Goal: Task Accomplishment & Management: Use online tool/utility

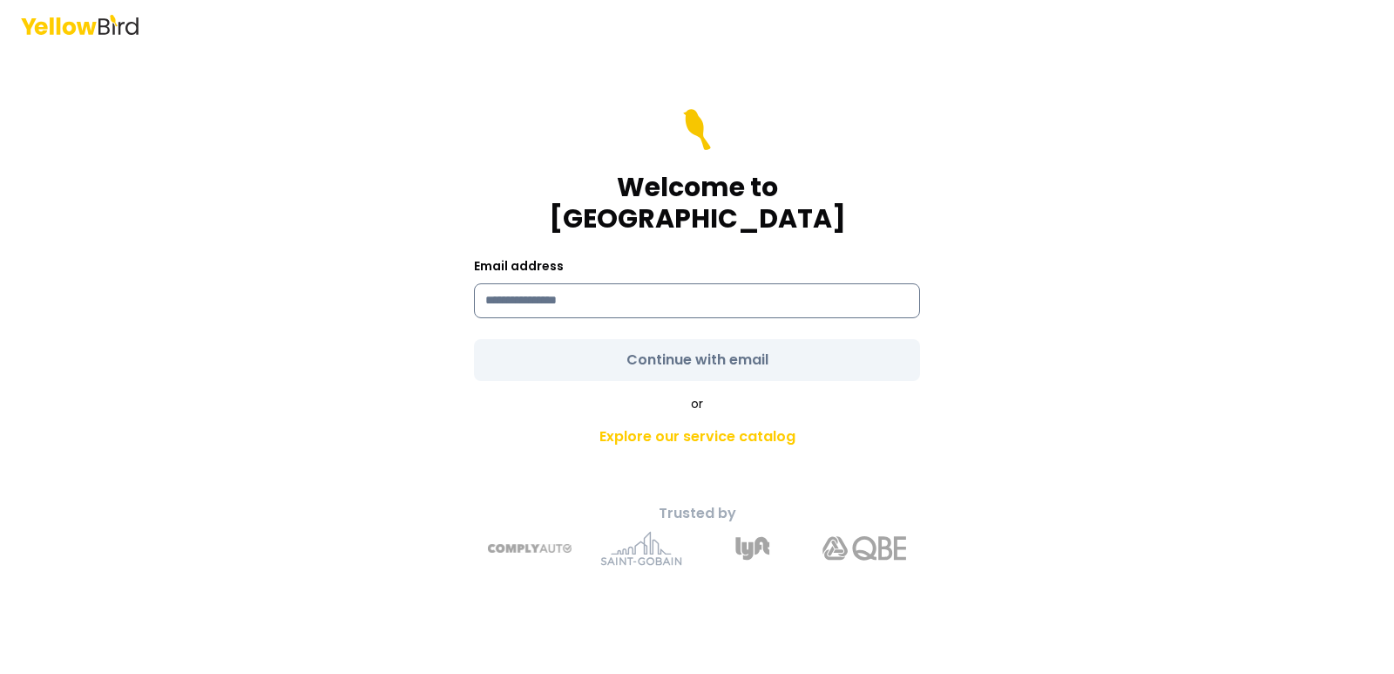
click at [661, 291] on input at bounding box center [697, 300] width 446 height 35
type input "**********"
click at [723, 342] on form "**********" at bounding box center [697, 245] width 446 height 272
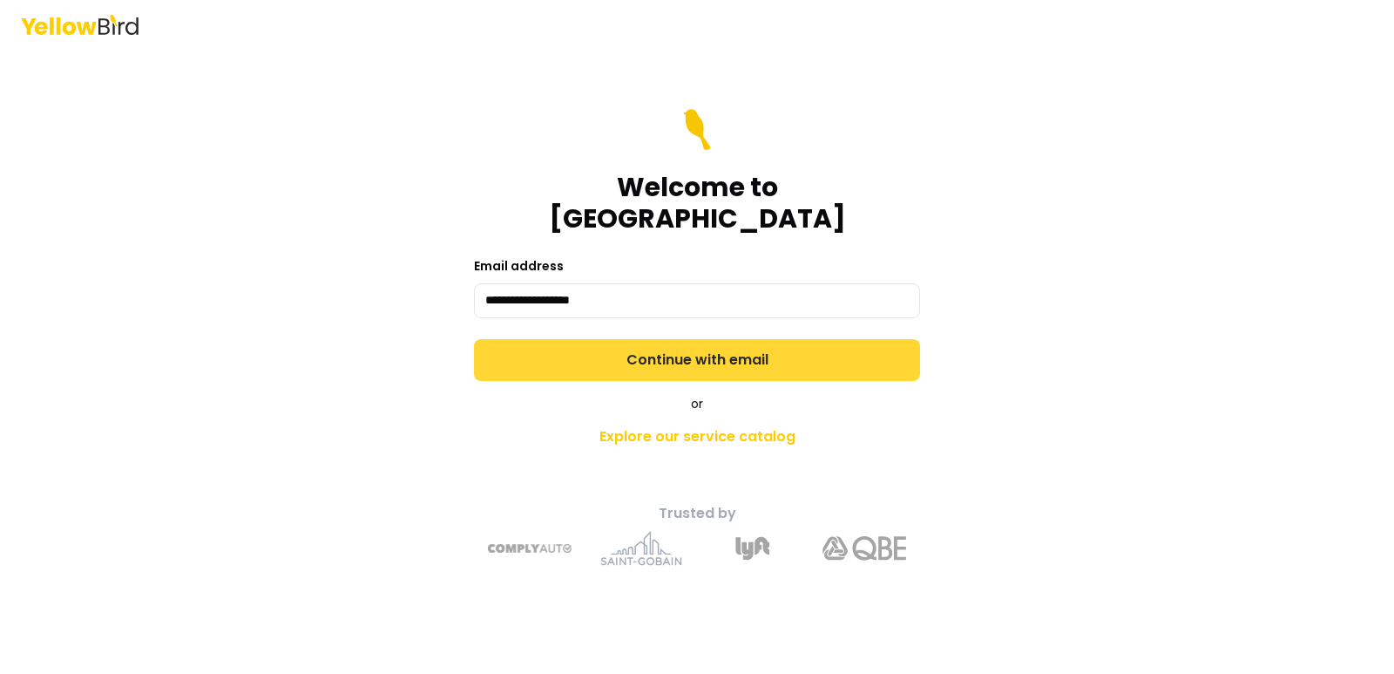
click at [698, 343] on button "Continue with email" at bounding box center [697, 360] width 446 height 42
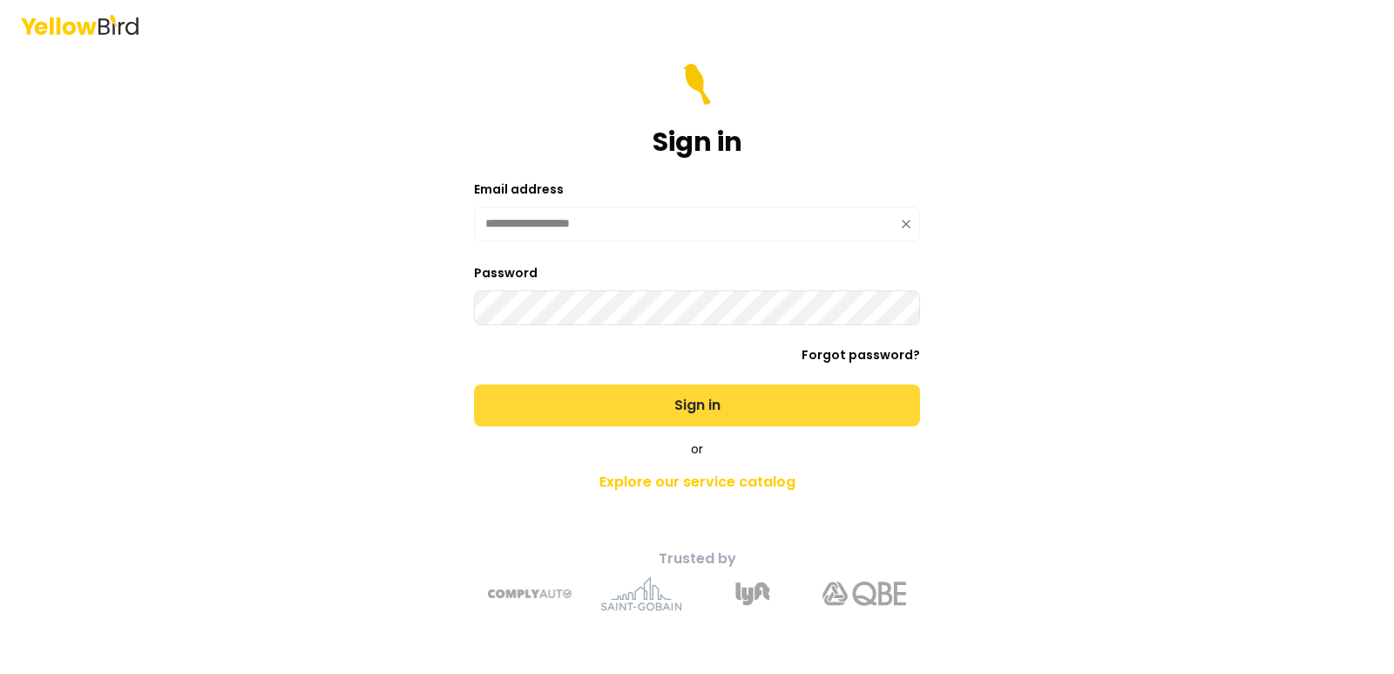
click at [703, 404] on button "Sign in" at bounding box center [697, 405] width 446 height 42
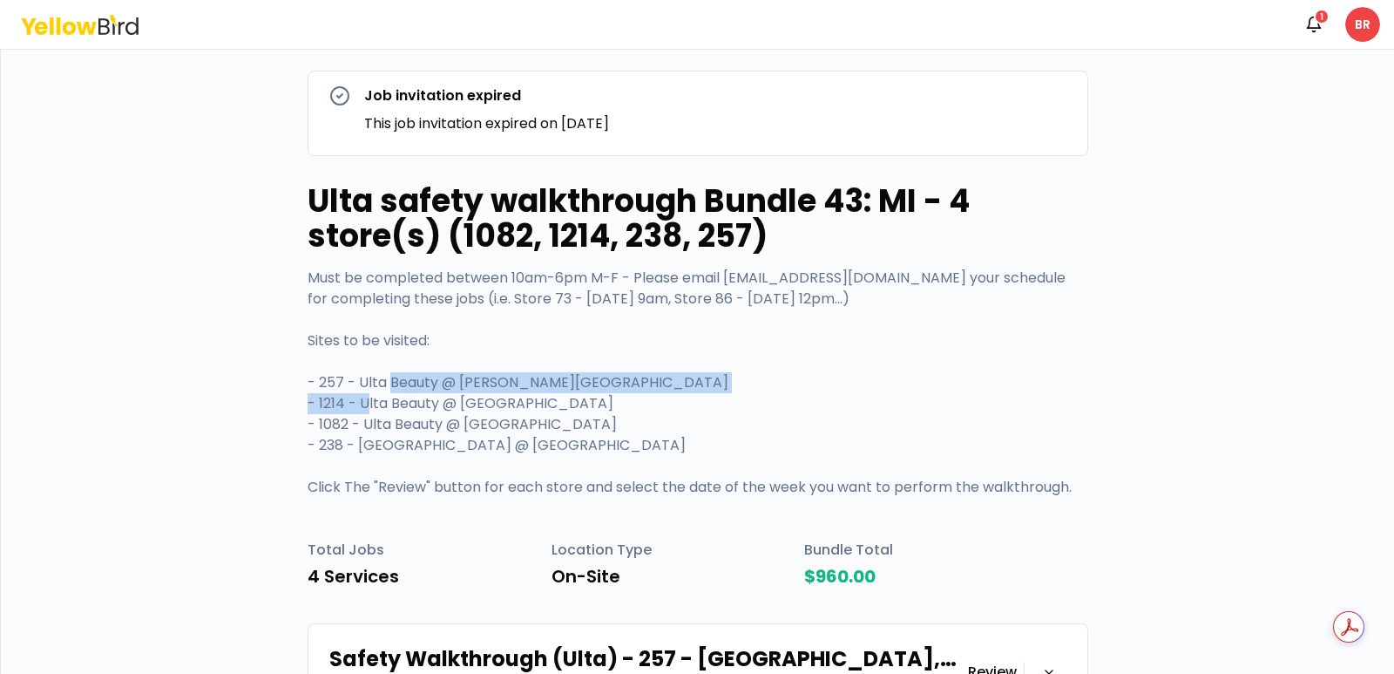
drag, startPoint x: 354, startPoint y: 383, endPoint x: 748, endPoint y: 385, distance: 394.7
click at [748, 385] on p "Must be completed between 10am-6pm M-F - Please email [EMAIL_ADDRESS][DOMAIN_NA…" at bounding box center [698, 382] width 781 height 230
copy p "Ulta Beauty @ [PERSON_NAME][GEOGRAPHIC_DATA]"
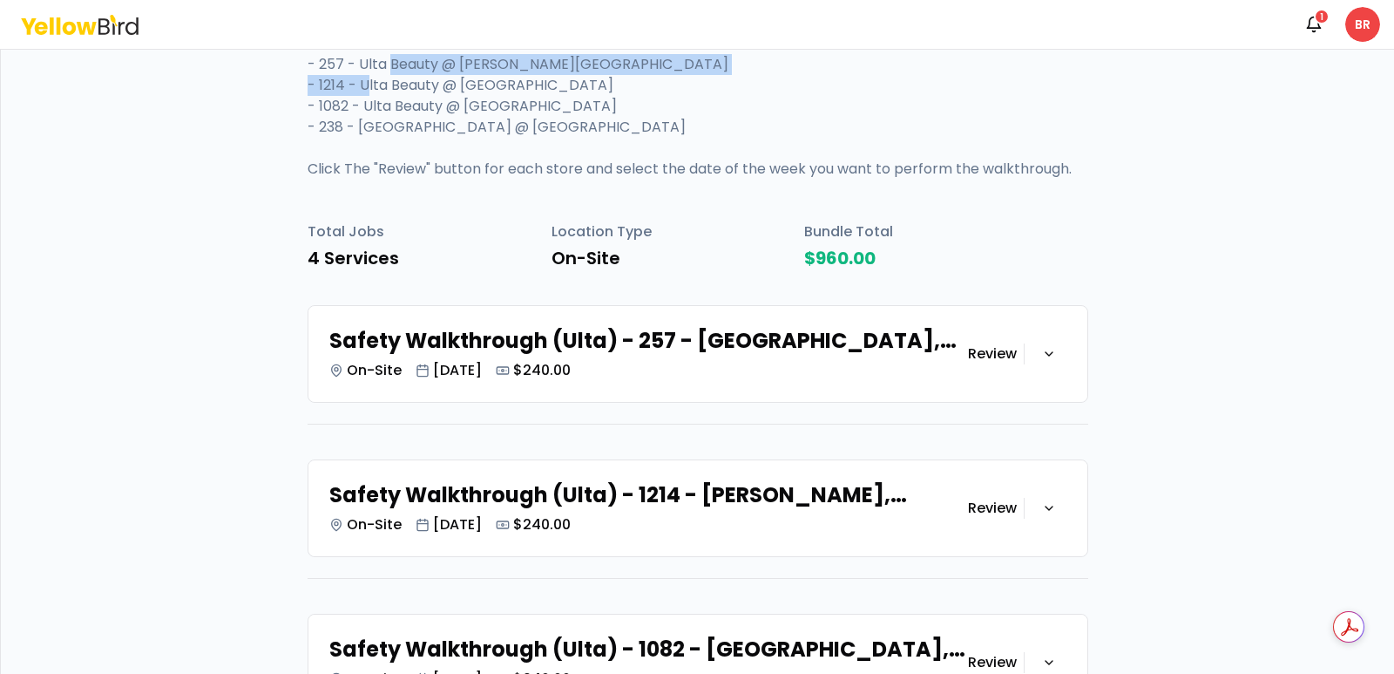
scroll to position [349, 0]
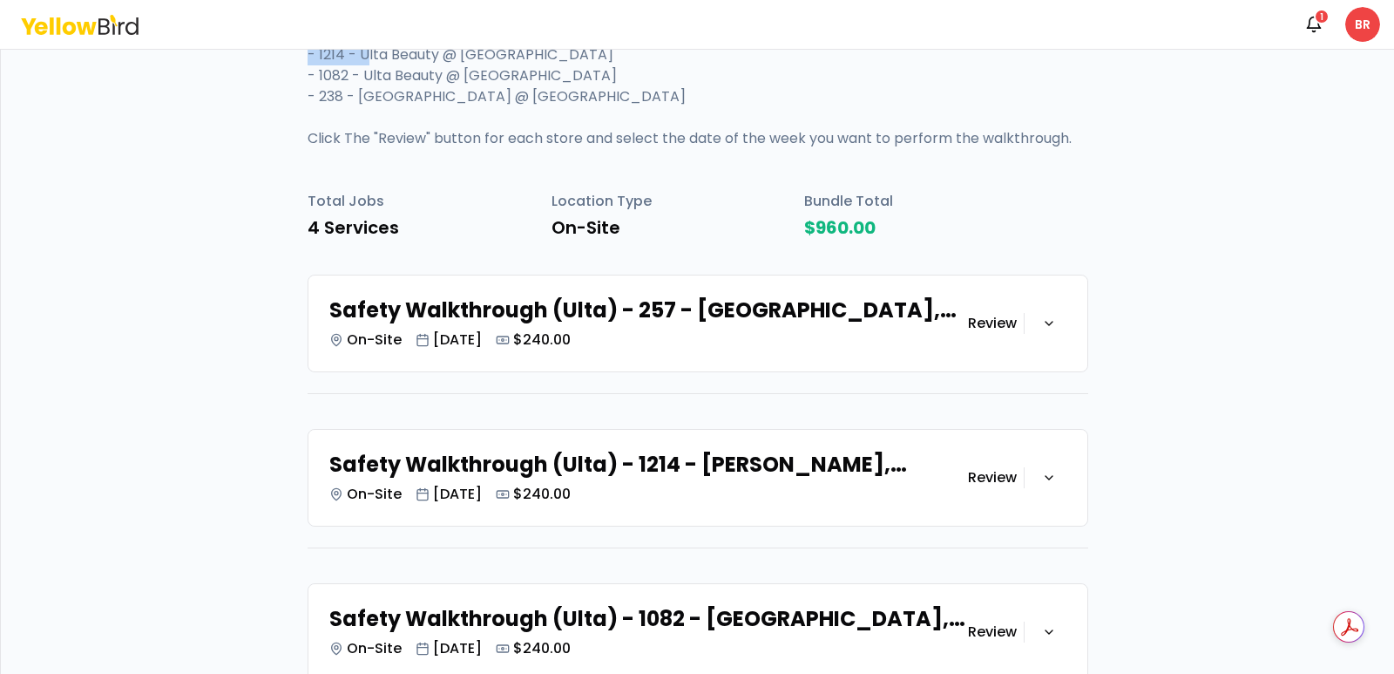
click at [994, 322] on h3 "Review" at bounding box center [992, 323] width 49 height 21
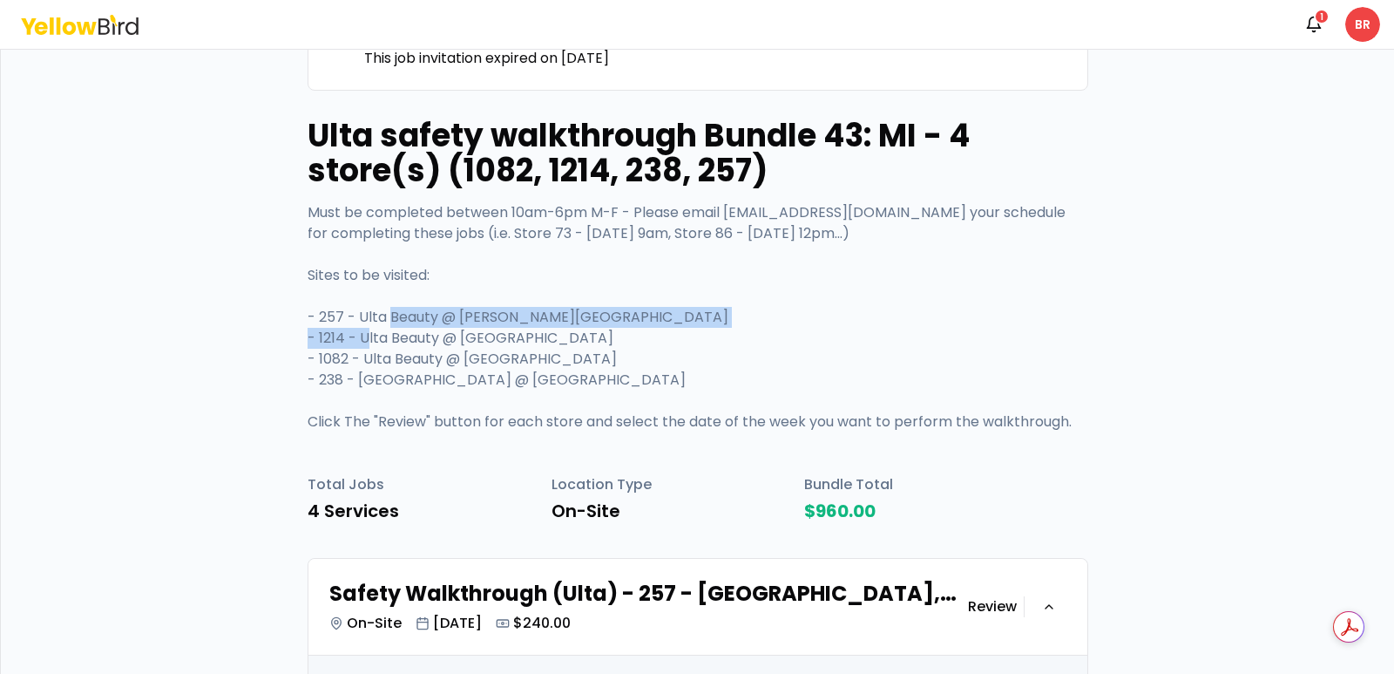
scroll to position [0, 0]
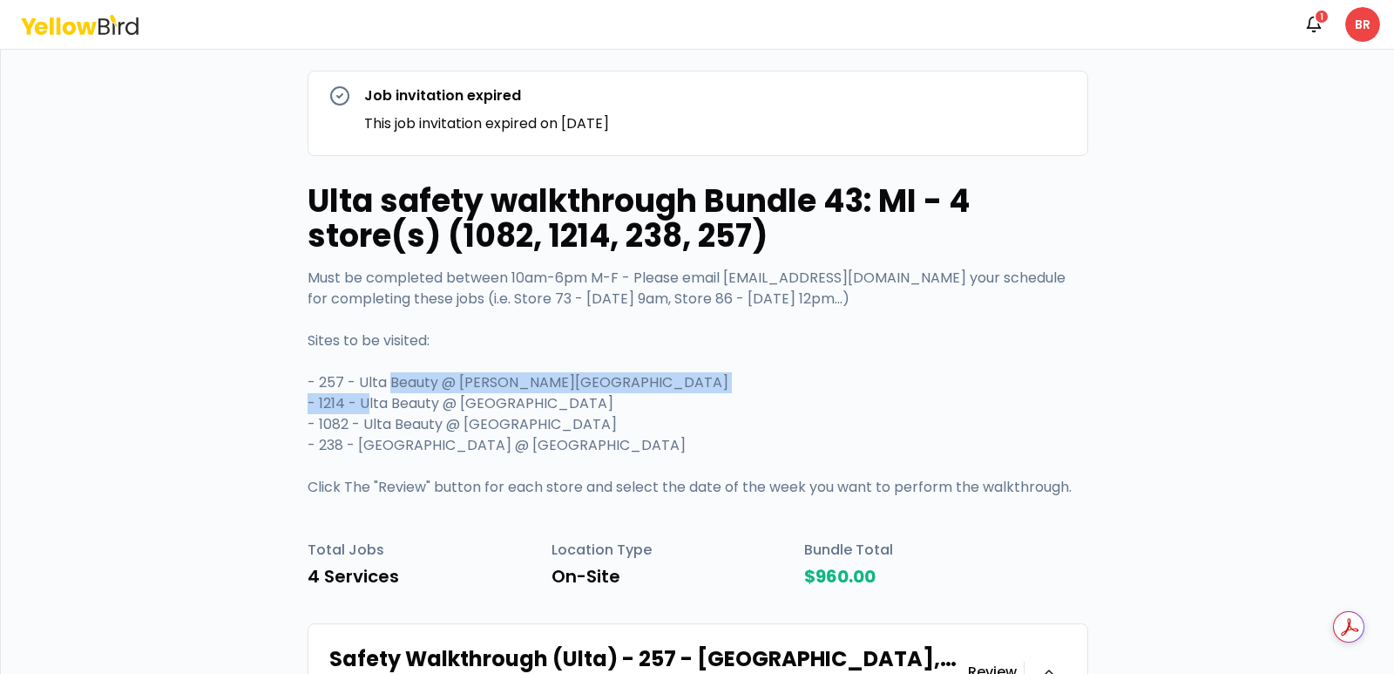
click at [85, 28] on icon at bounding box center [87, 27] width 20 height 13
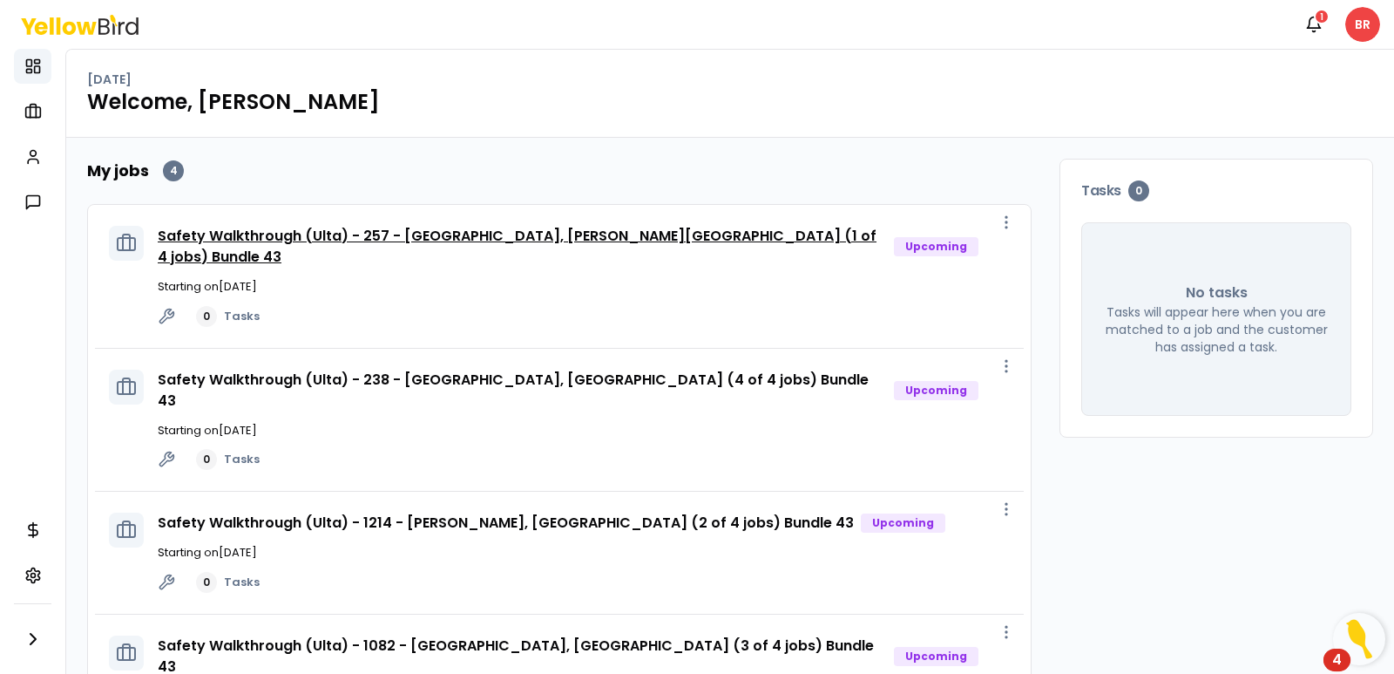
click at [374, 228] on link "Safety Walkthrough (Ulta) - 257 - [GEOGRAPHIC_DATA], [PERSON_NAME][GEOGRAPHIC_D…" at bounding box center [517, 246] width 719 height 41
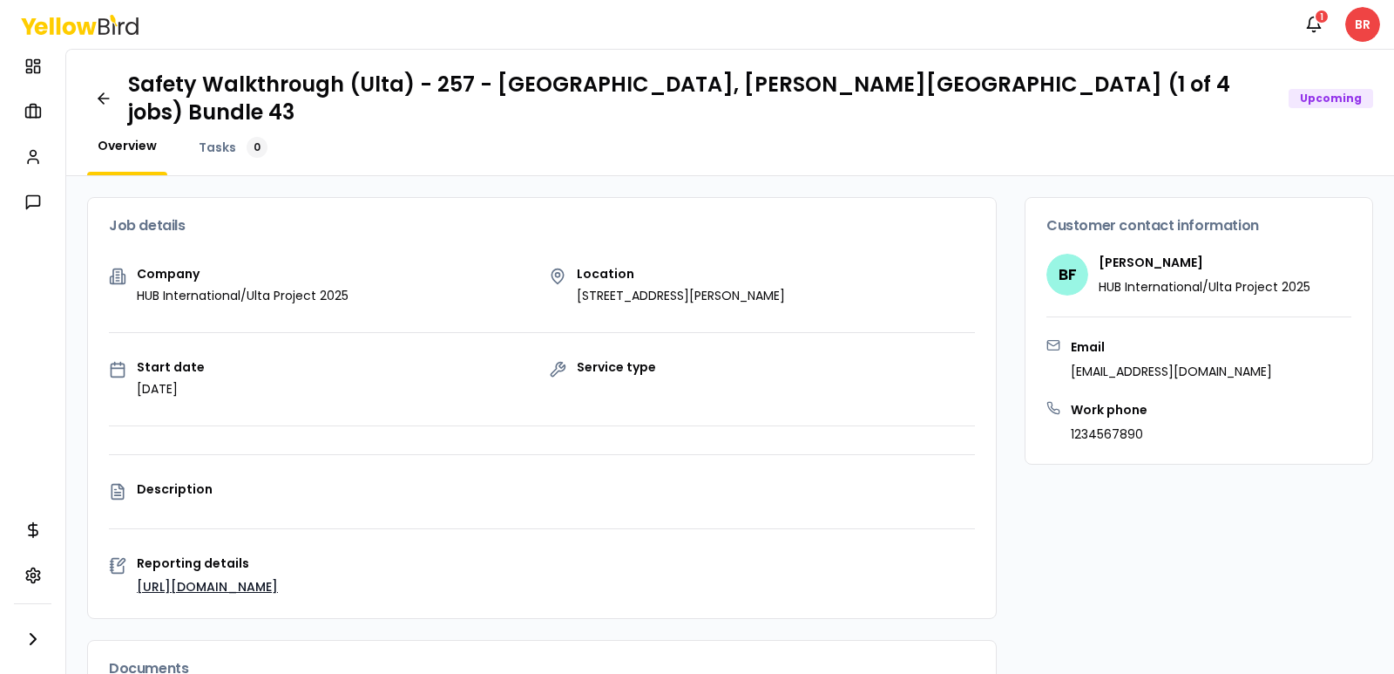
click at [1148, 278] on p "HUB International/Ulta Project 2025" at bounding box center [1205, 286] width 212 height 17
